Goal: Transaction & Acquisition: Obtain resource

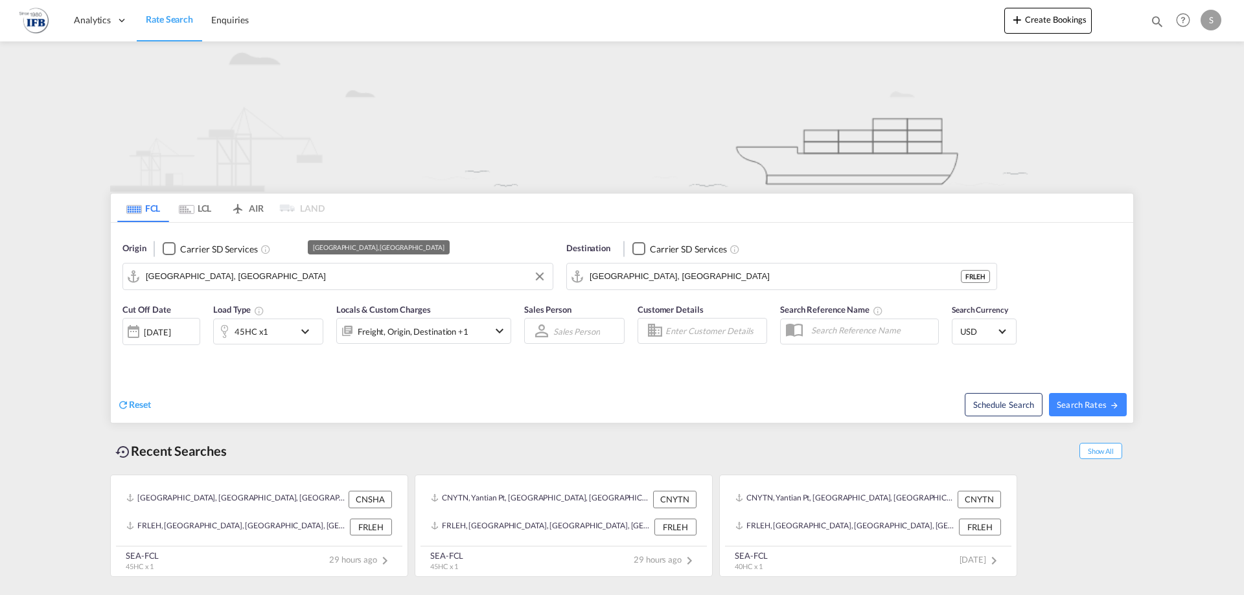
click at [218, 279] on input "[GEOGRAPHIC_DATA], [GEOGRAPHIC_DATA]" at bounding box center [346, 276] width 400 height 19
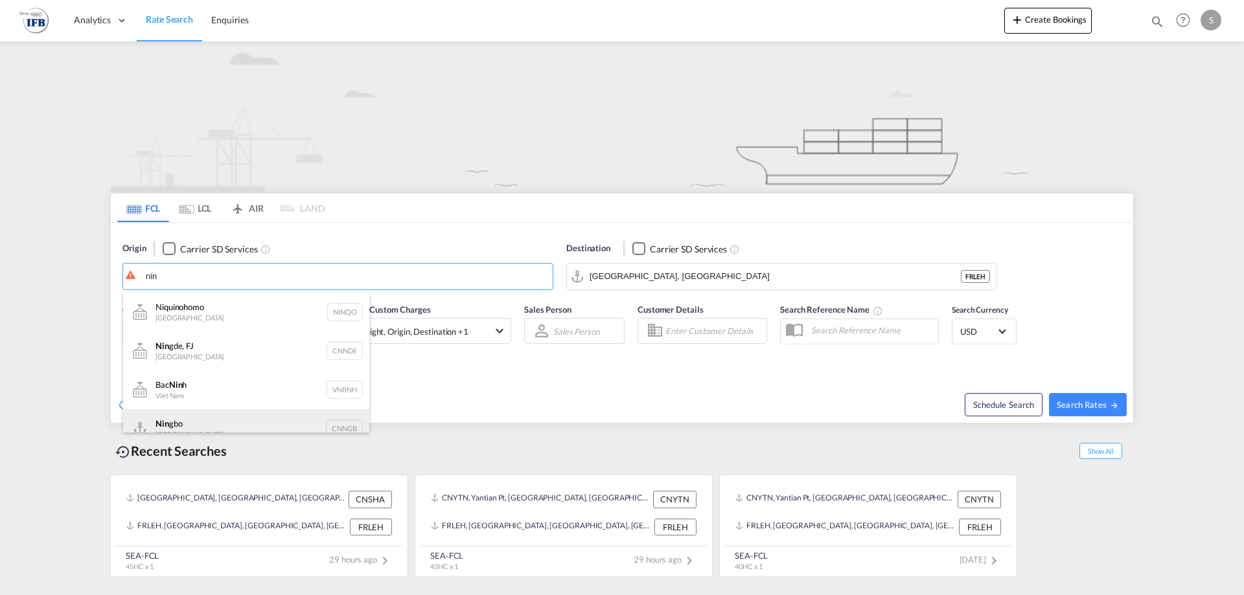
click at [202, 420] on div "Nin gbo China CNNGB" at bounding box center [246, 428] width 246 height 39
type input "Ningbo, CNNGB"
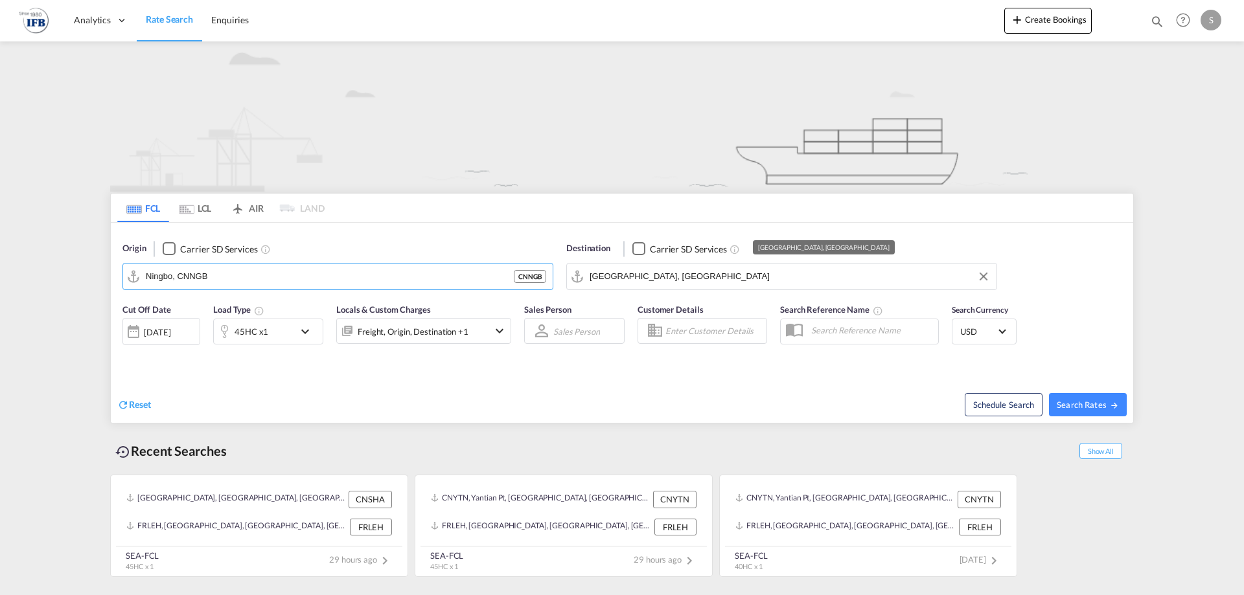
click at [667, 270] on input "[GEOGRAPHIC_DATA], [GEOGRAPHIC_DATA]" at bounding box center [789, 276] width 400 height 19
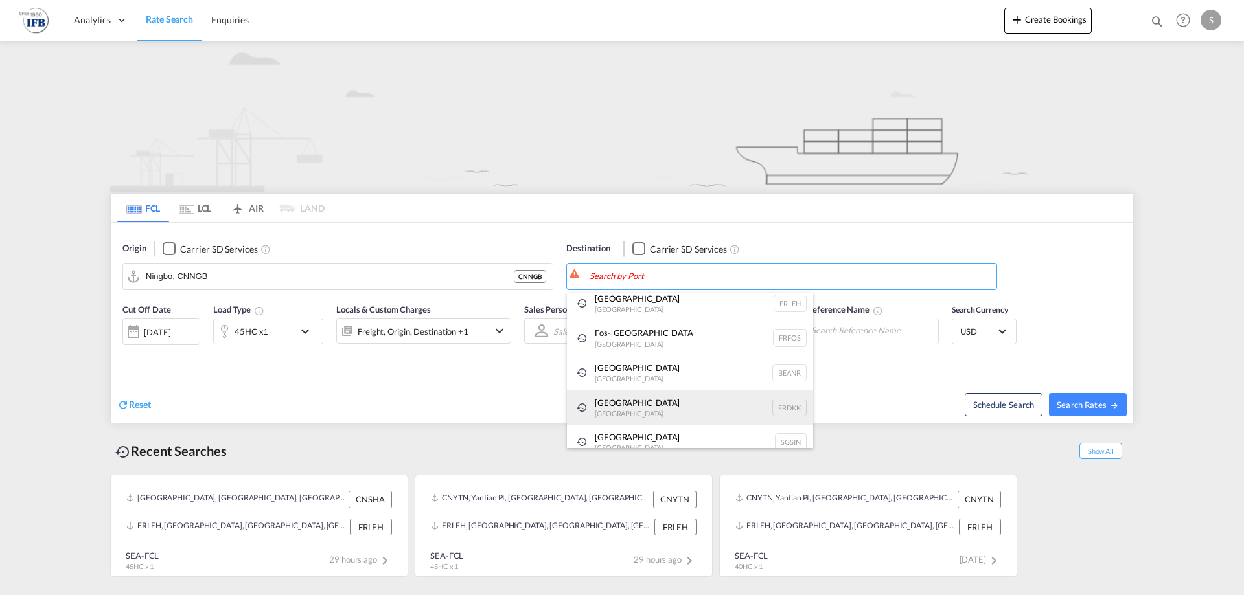
scroll to position [3, 0]
click at [645, 411] on div "Dunkerque [GEOGRAPHIC_DATA] FRDKK" at bounding box center [690, 411] width 246 height 35
type input "[GEOGRAPHIC_DATA], FRDKK"
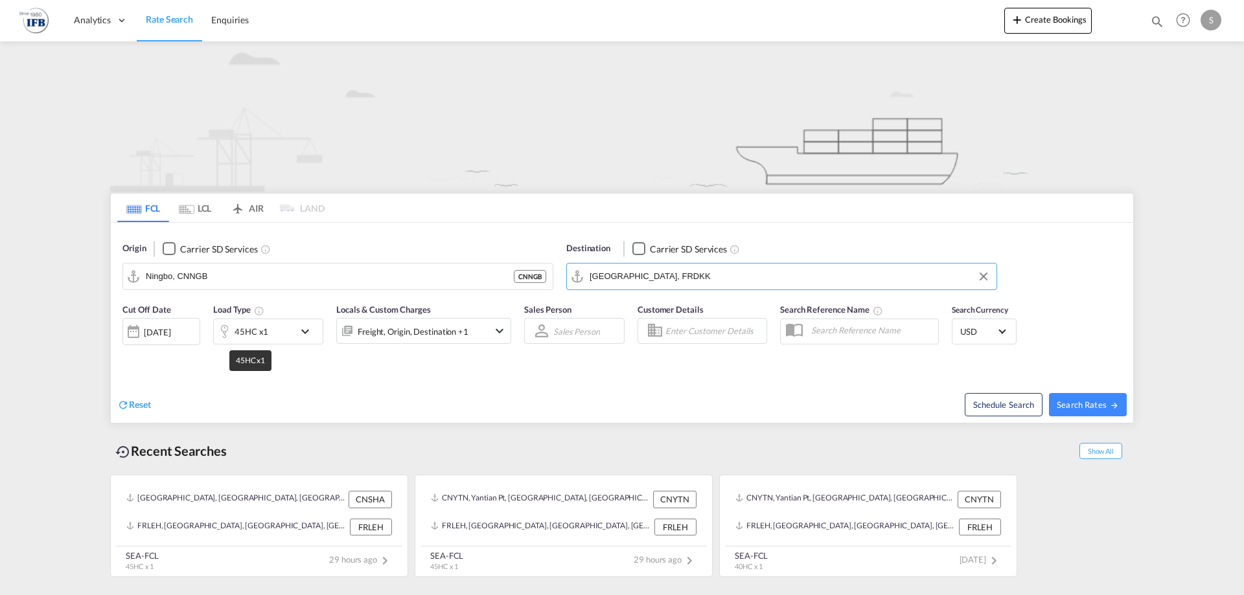
click at [262, 323] on div "45HC x1" at bounding box center [251, 332] width 34 height 18
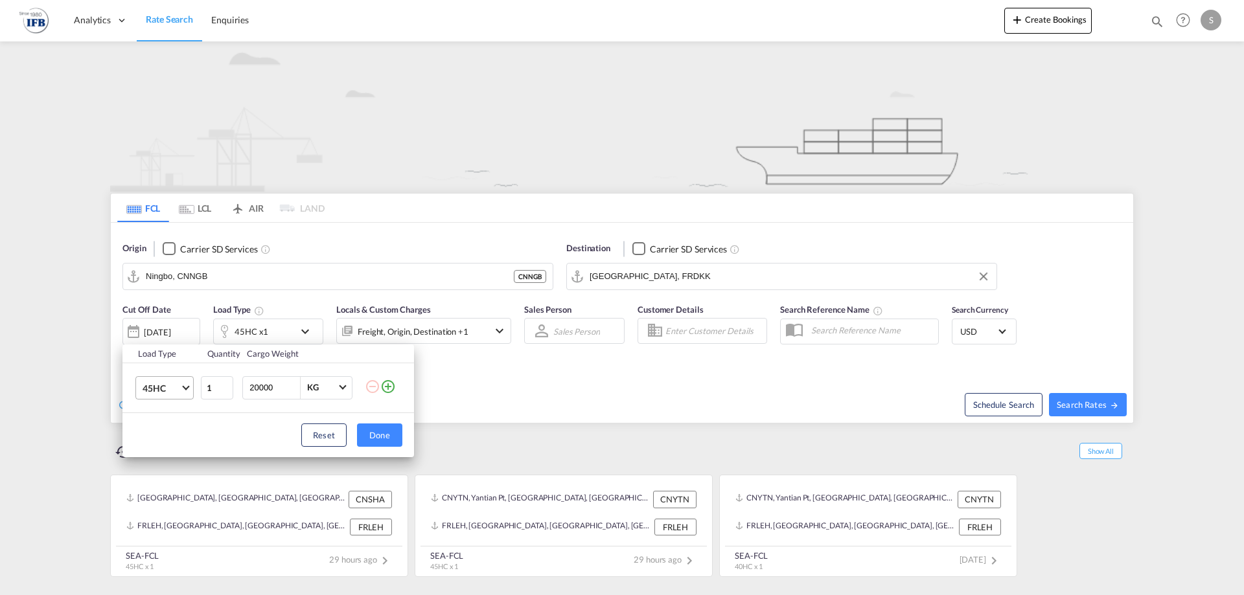
click at [162, 384] on span "45HC" at bounding box center [162, 388] width 38 height 13
click at [164, 376] on md-option "40HC" at bounding box center [176, 382] width 88 height 31
click at [1070, 404] on div "Load Type Quantity Cargo Weight 40HC 1 20000 KG KG Load type addition is restri…" at bounding box center [622, 297] width 1244 height 595
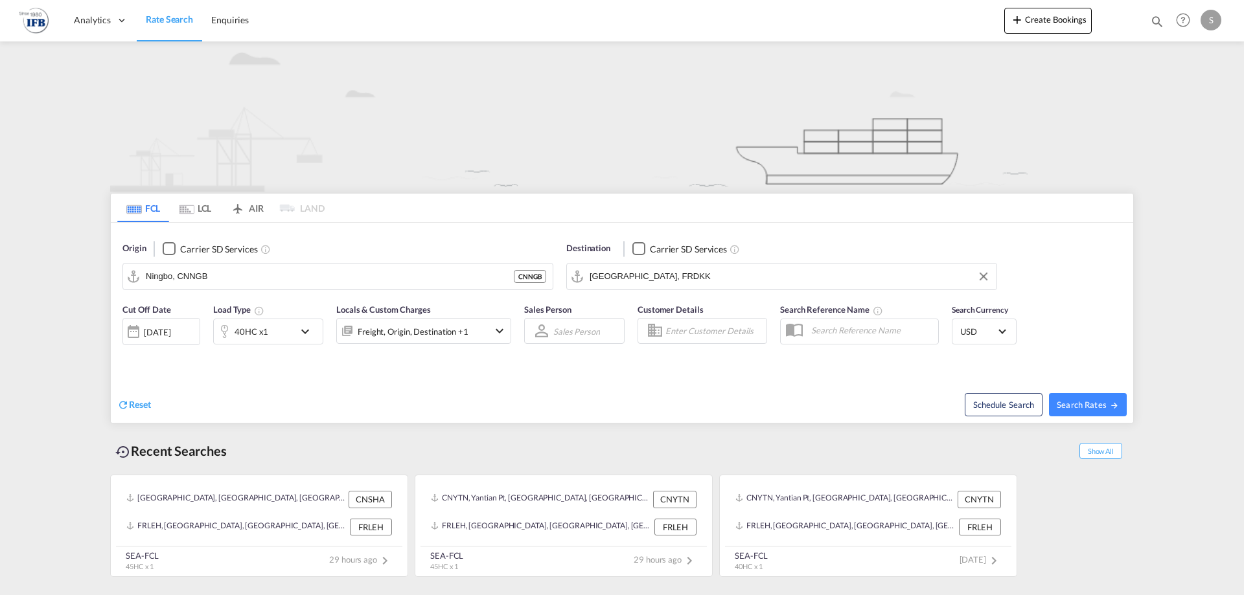
click at [164, 326] on div "[DATE]" at bounding box center [157, 332] width 27 height 12
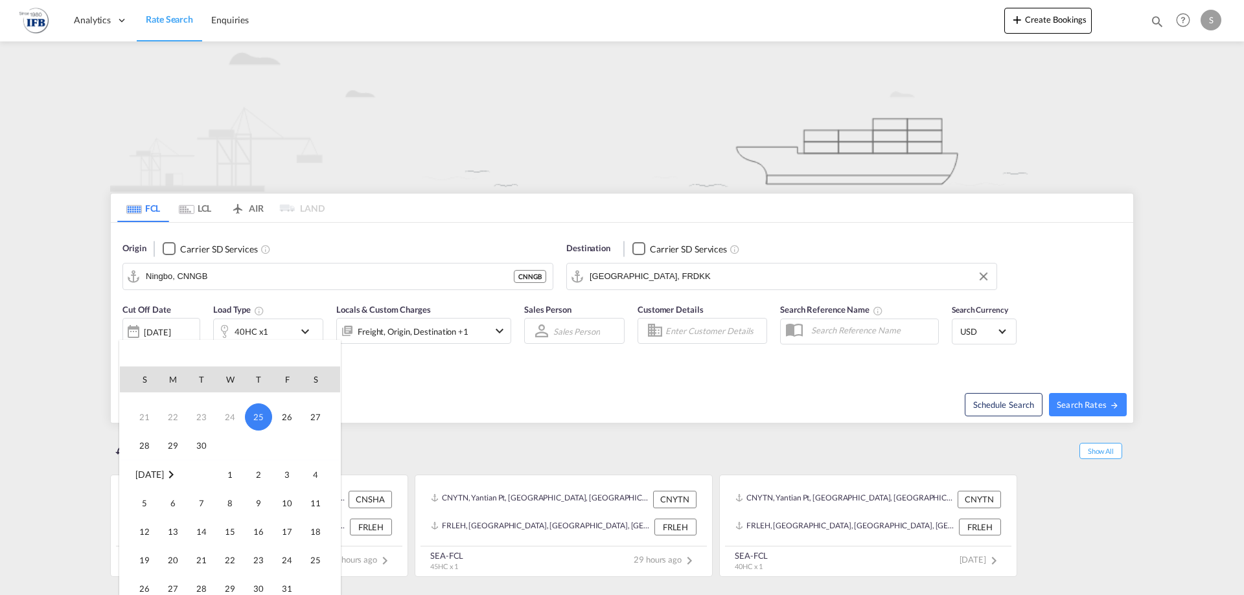
scroll to position [97, 0]
click at [256, 426] on span "25" at bounding box center [258, 424] width 27 height 27
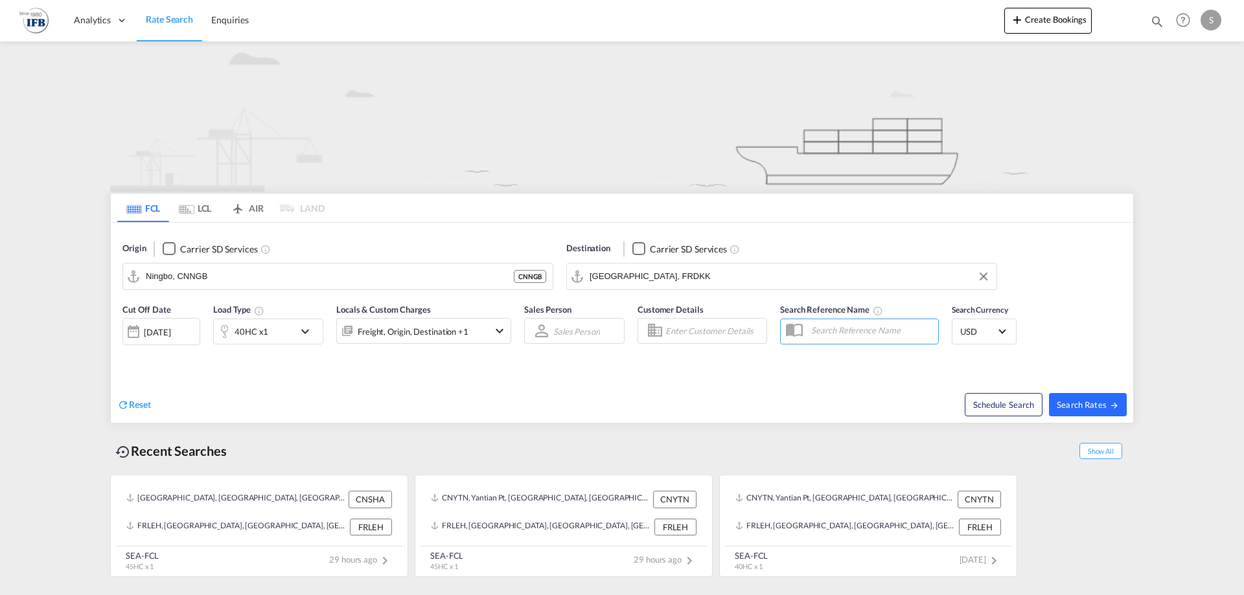
click at [1086, 411] on button "Search Rates" at bounding box center [1088, 404] width 78 height 23
type input "CNNGB to FRDKK / [DATE]"
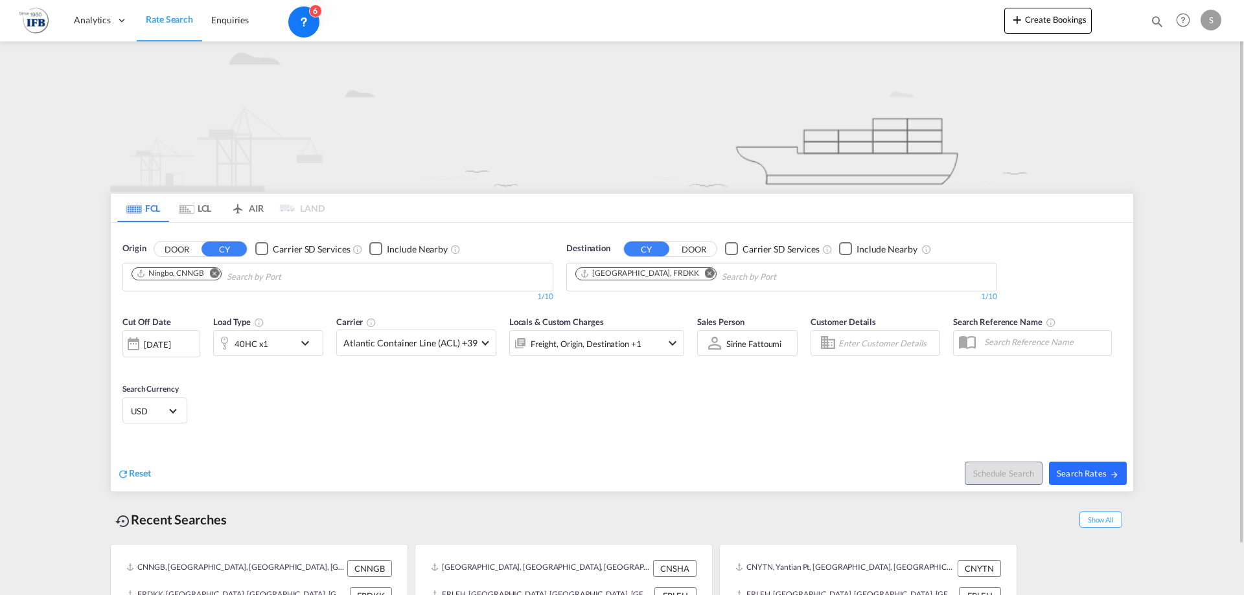
click at [1071, 468] on span "Search Rates" at bounding box center [1088, 473] width 62 height 10
type input "CNNGB to FRDKK / [DATE]"
click at [378, 283] on md-chips "Ningbo, CNNGB" at bounding box center [337, 277] width 429 height 27
click at [1094, 477] on span "Search Rates" at bounding box center [1088, 473] width 62 height 10
type input "CNNGB to FRDKK / [DATE]"
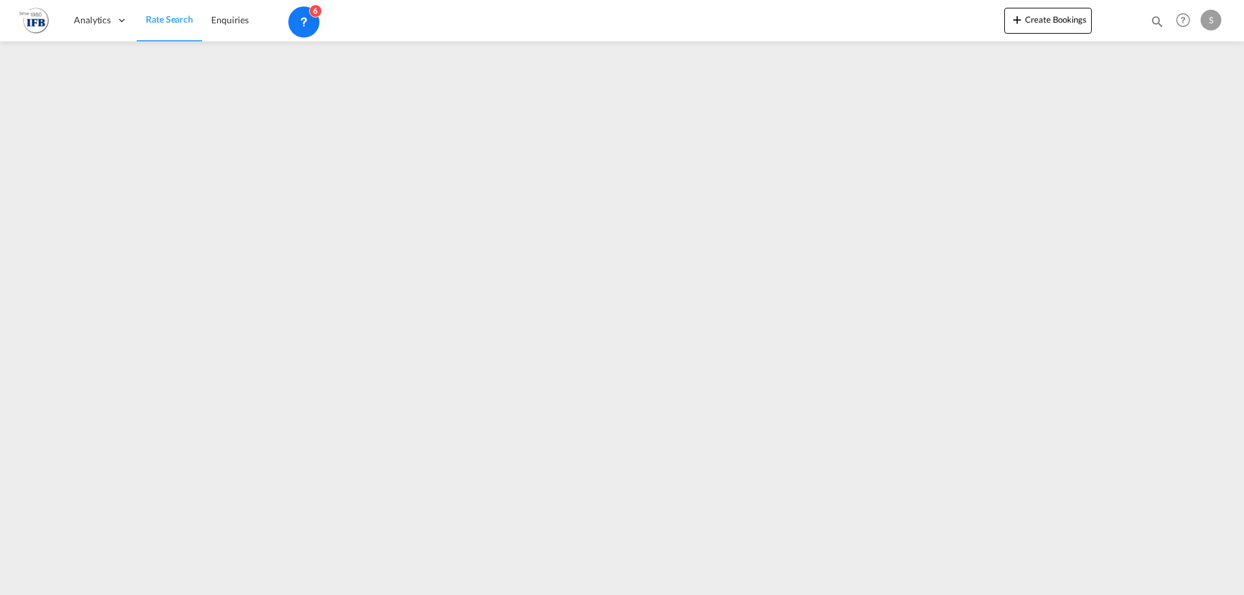
click at [639, 248] on iframe at bounding box center [622, 313] width 1244 height 544
